Goal: Transaction & Acquisition: Subscribe to service/newsletter

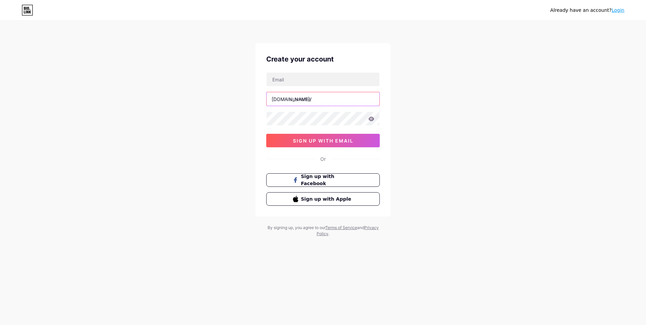
click at [305, 101] on input "text" at bounding box center [322, 99] width 113 height 14
type input "biopharmaeco"
click at [319, 137] on button "sign up with email" at bounding box center [322, 141] width 113 height 14
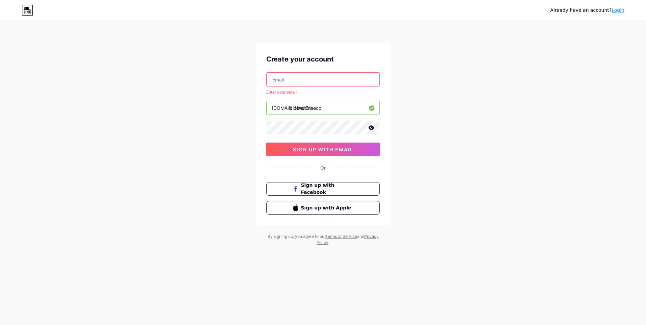
click at [303, 83] on input "text" at bounding box center [322, 80] width 113 height 14
type input "serviciosjuanjo10@gmail.com"
click at [309, 150] on span "sign up with email" at bounding box center [323, 150] width 60 height 6
click at [342, 80] on input "serviciosjuanjo10@gmail.com" at bounding box center [322, 80] width 113 height 14
drag, startPoint x: 347, startPoint y: 78, endPoint x: 251, endPoint y: 82, distance: 95.7
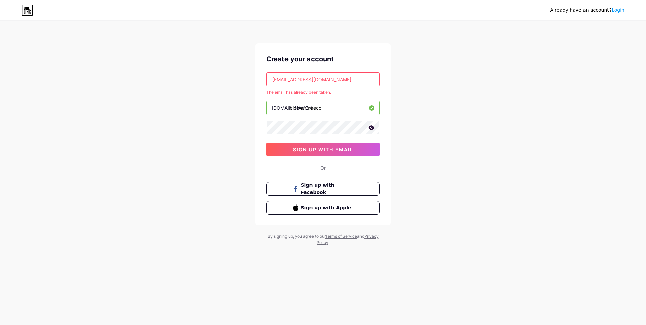
click at [251, 82] on div "Already have an account? Login Create your account serviciosjuanjo10@gmail.com …" at bounding box center [323, 133] width 646 height 267
click at [45, 14] on div "Already have an account? Login" at bounding box center [323, 10] width 646 height 11
click at [26, 8] on icon at bounding box center [27, 10] width 11 height 11
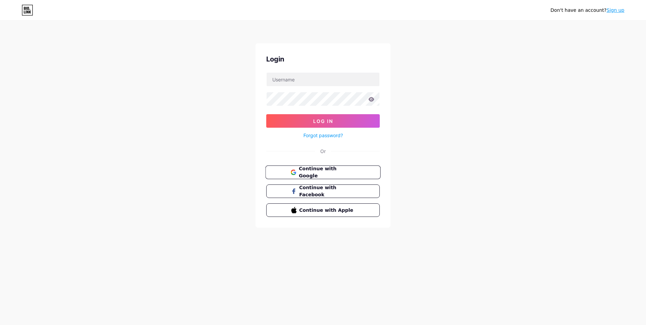
click at [315, 170] on span "Continue with Google" at bounding box center [327, 172] width 56 height 15
